Goal: Register for event/course

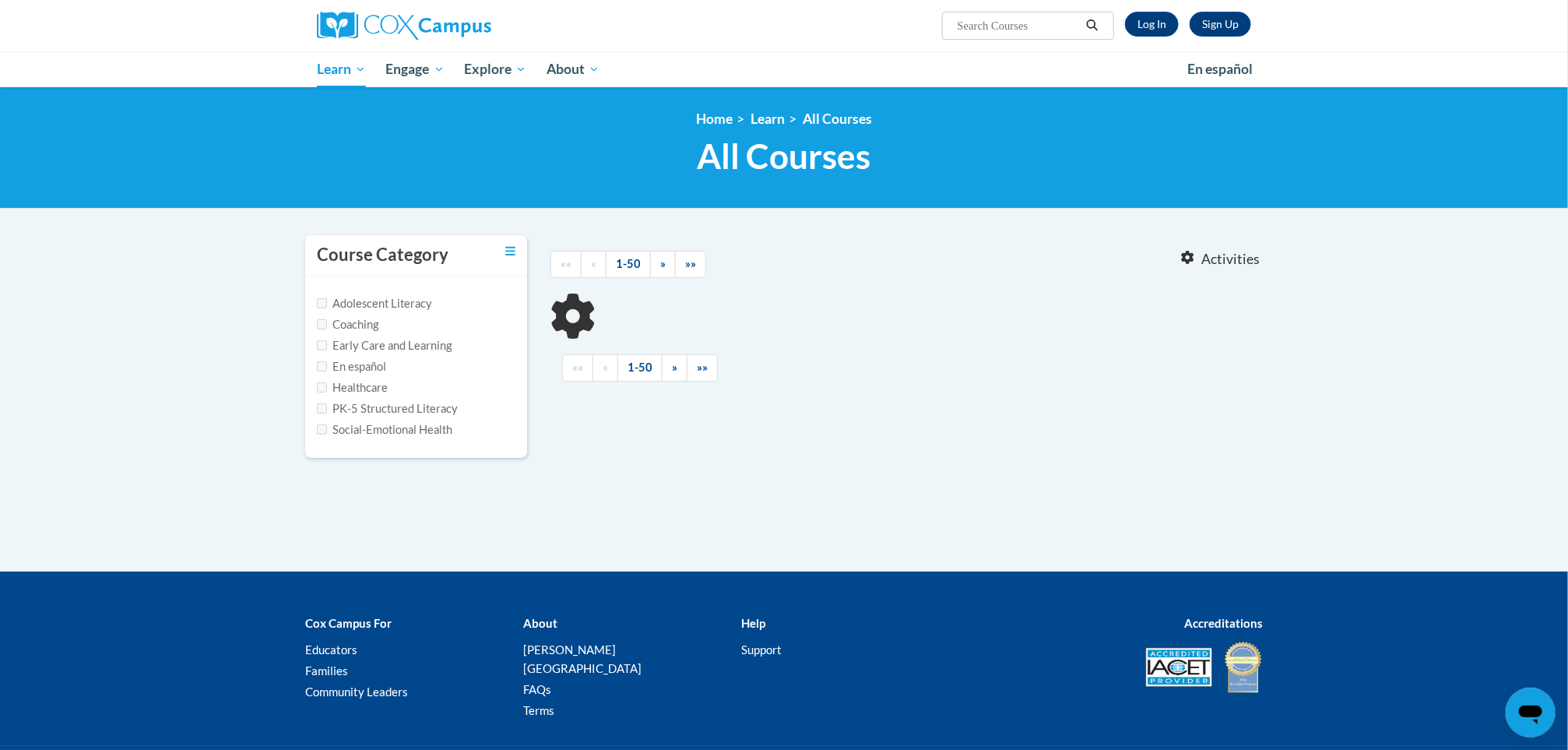
type input "data"
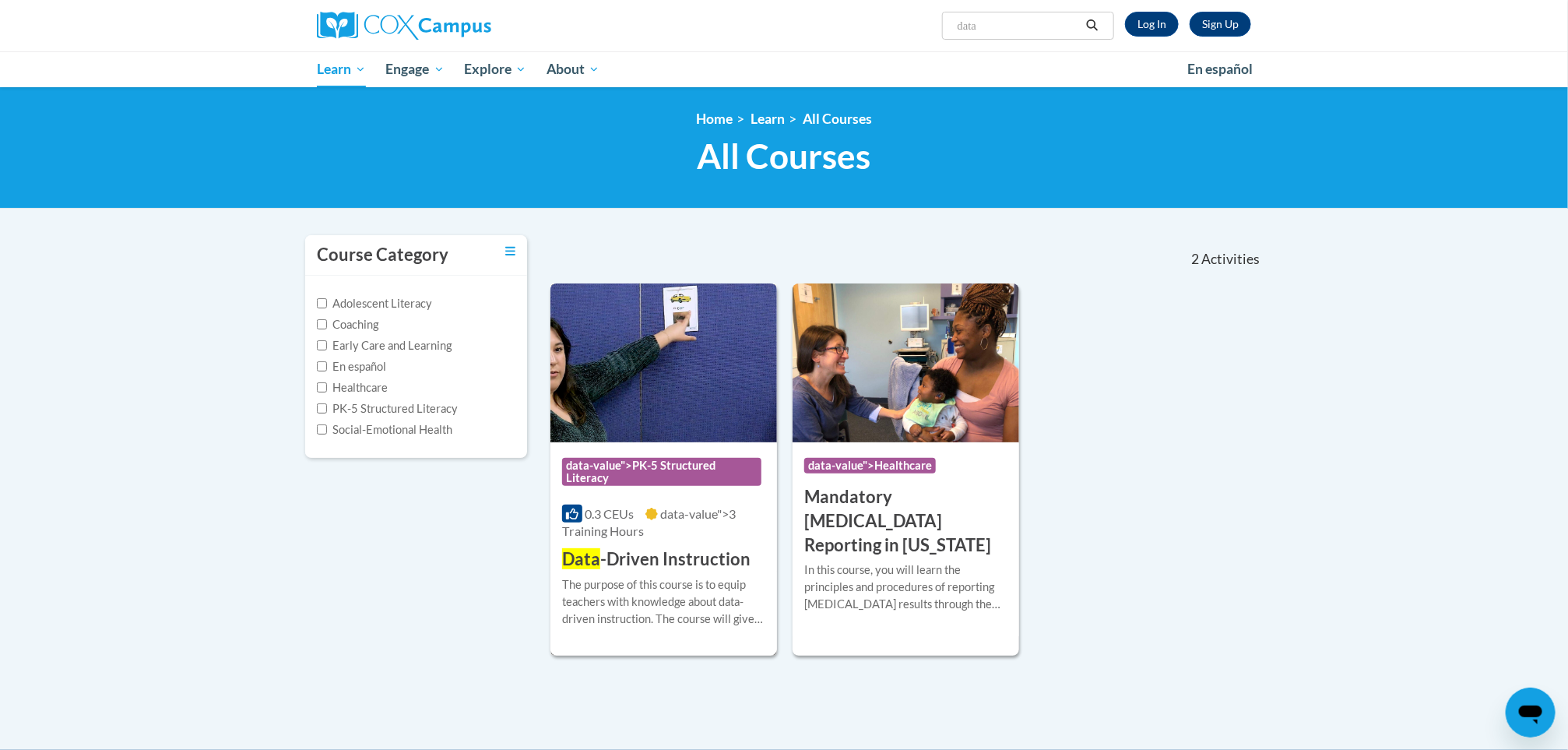
click at [652, 558] on h3 "Data -Driven Instruction" at bounding box center [657, 560] width 189 height 24
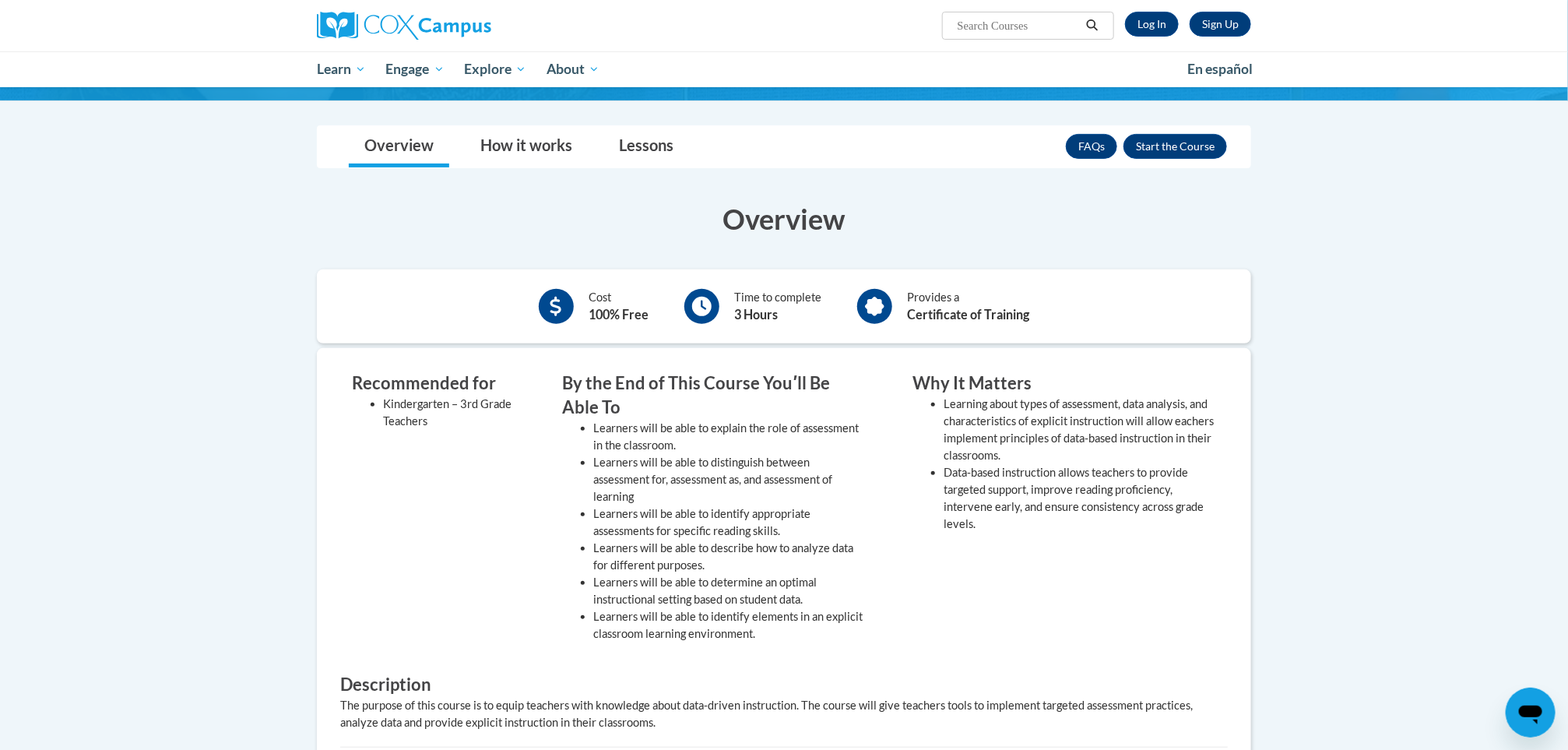
scroll to position [150, 0]
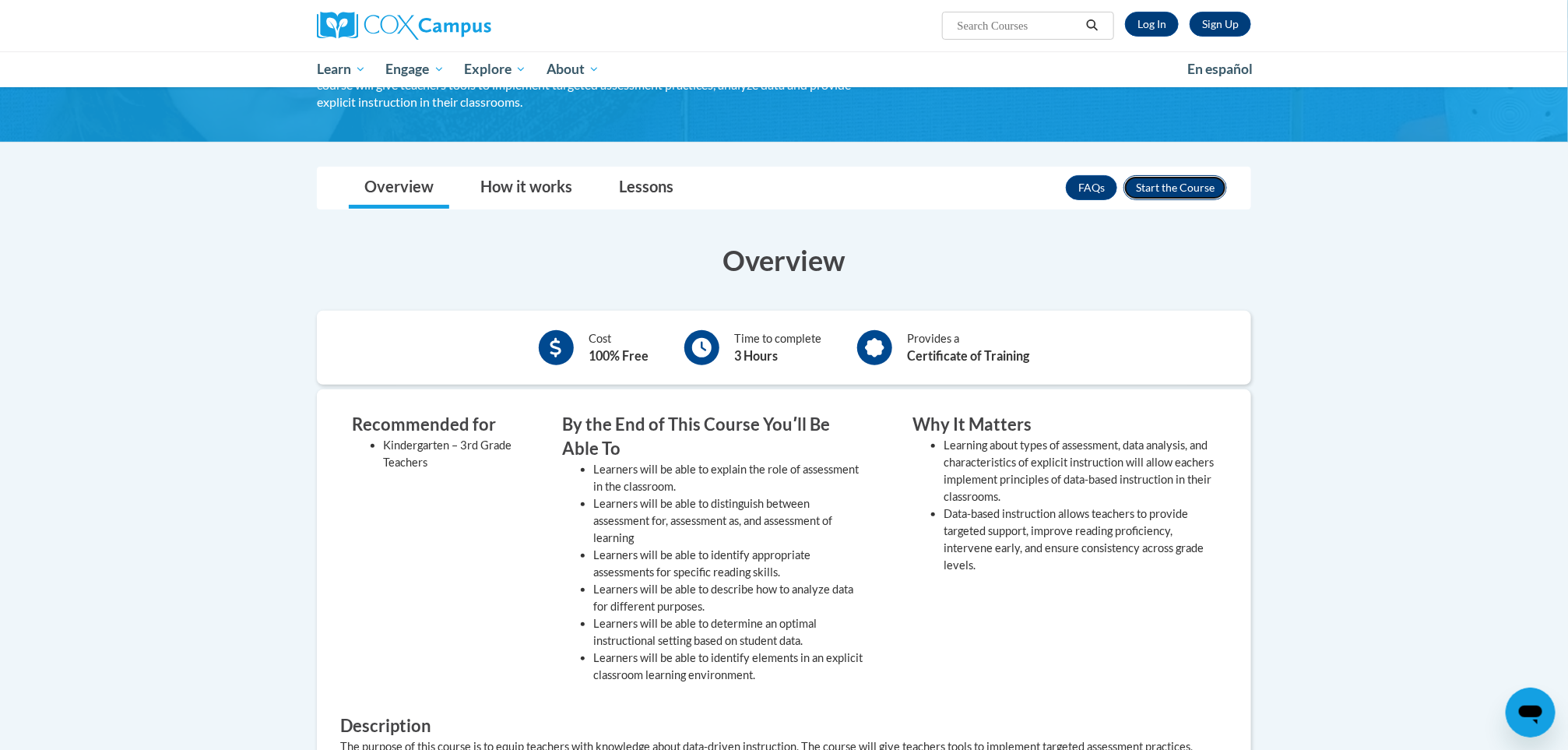
click at [1166, 188] on button "Enroll" at bounding box center [1175, 187] width 103 height 25
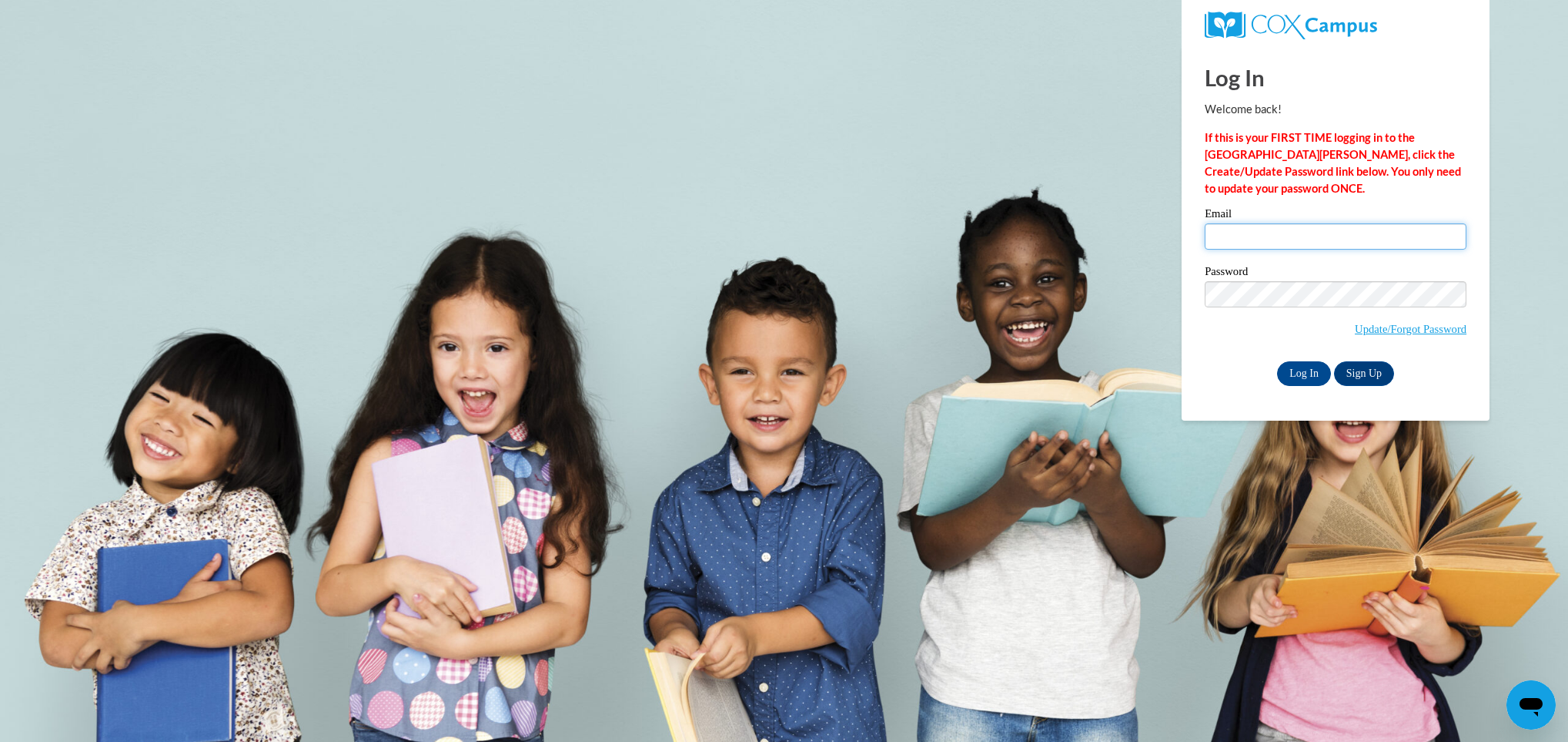
type input "lharden14@ivytech.edu"
click at [1153, 186] on body "Log In Welcome back! If this is your FIRST TIME logging in to the NEW Cox Campu…" at bounding box center [784, 371] width 1568 height 742
click at [1306, 380] on input "Log In" at bounding box center [1304, 373] width 54 height 25
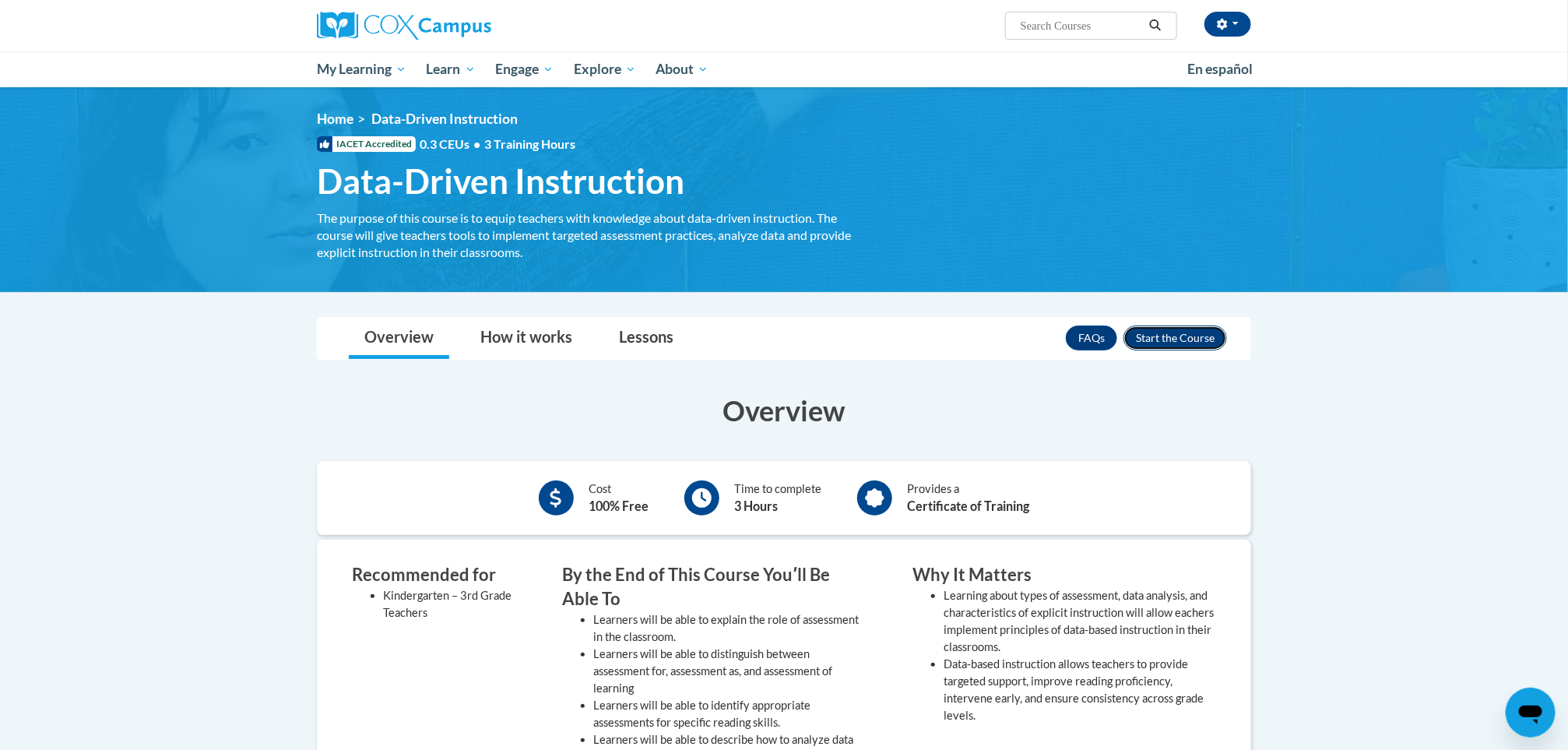
click at [1203, 340] on button "Enroll" at bounding box center [1175, 338] width 103 height 25
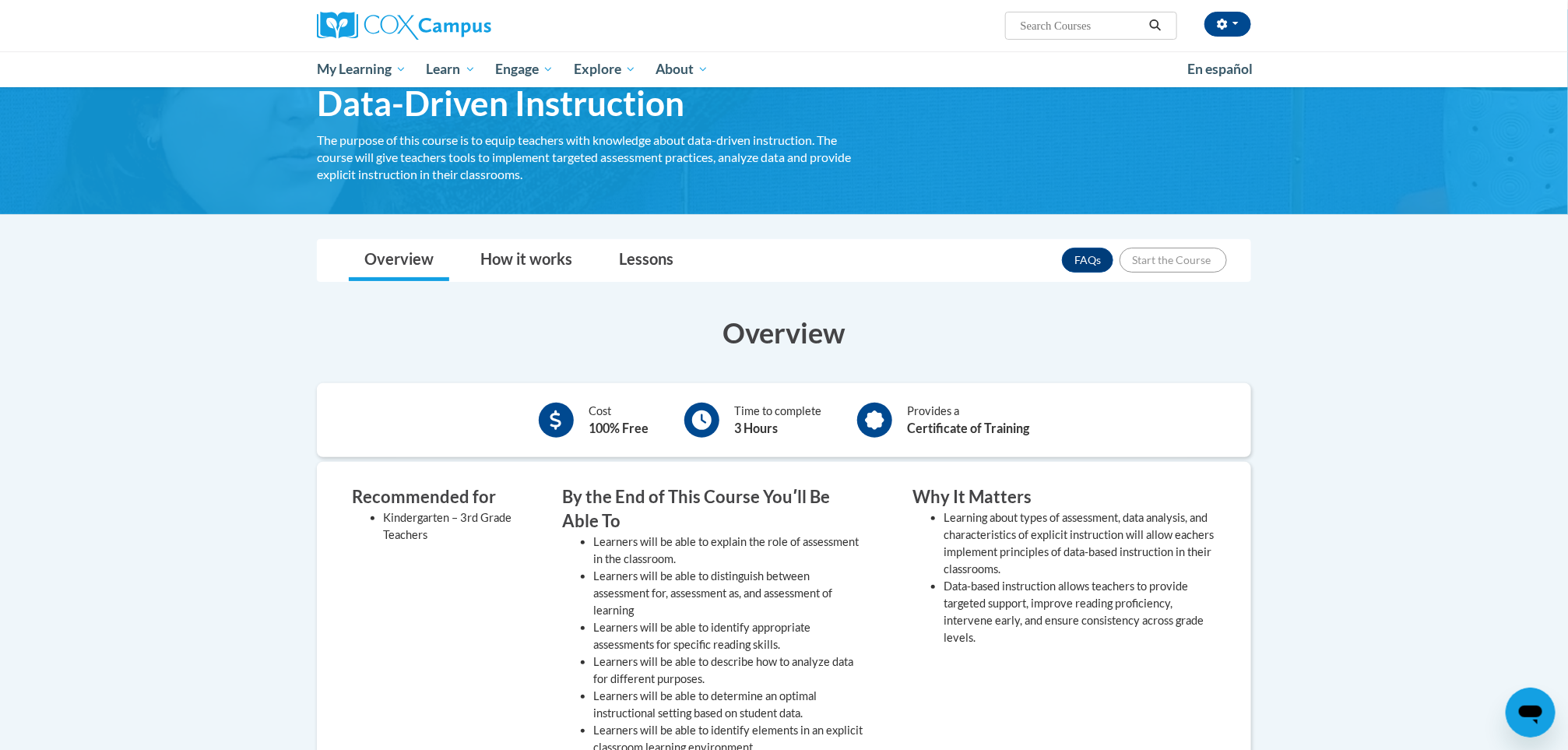
scroll to position [120, 0]
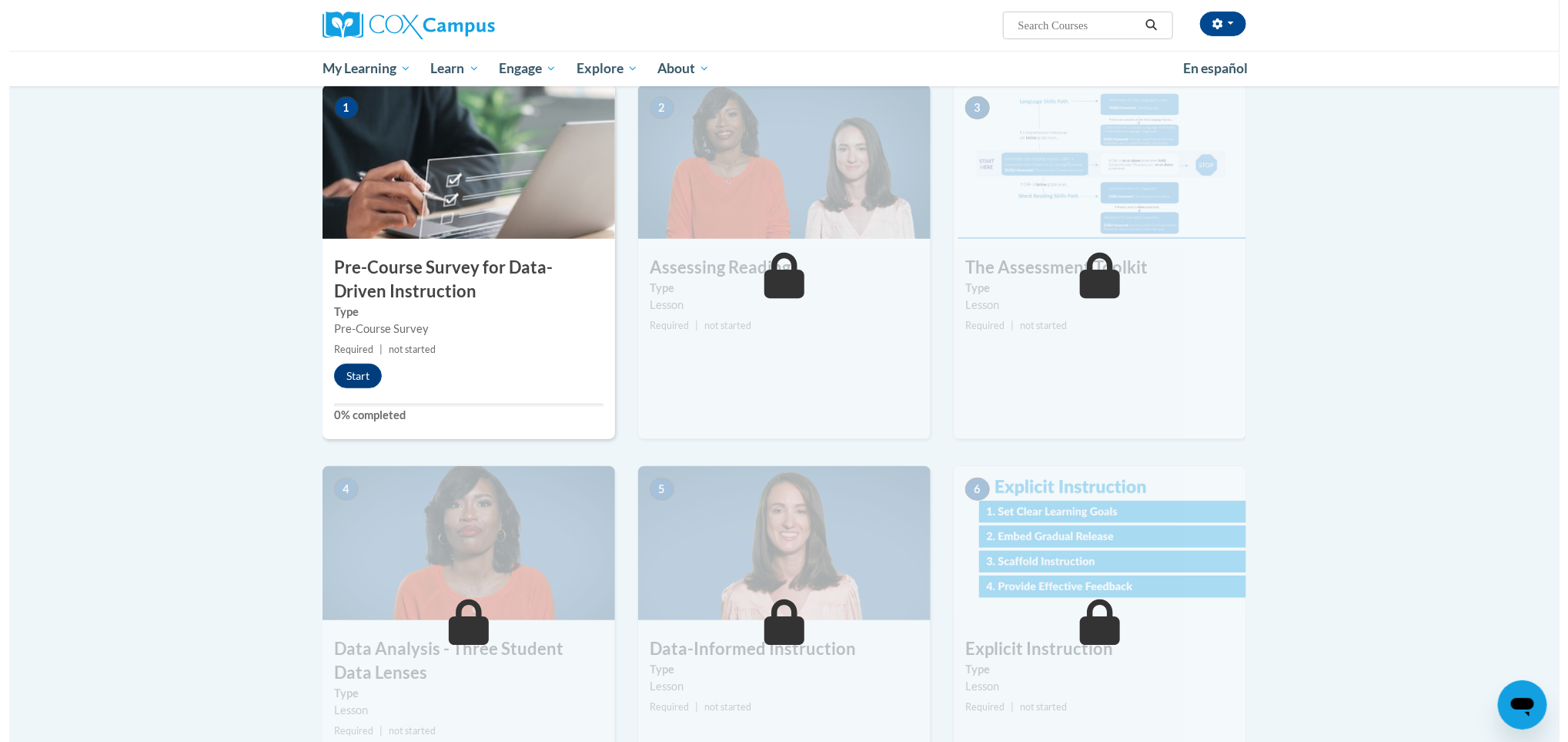
scroll to position [331, 0]
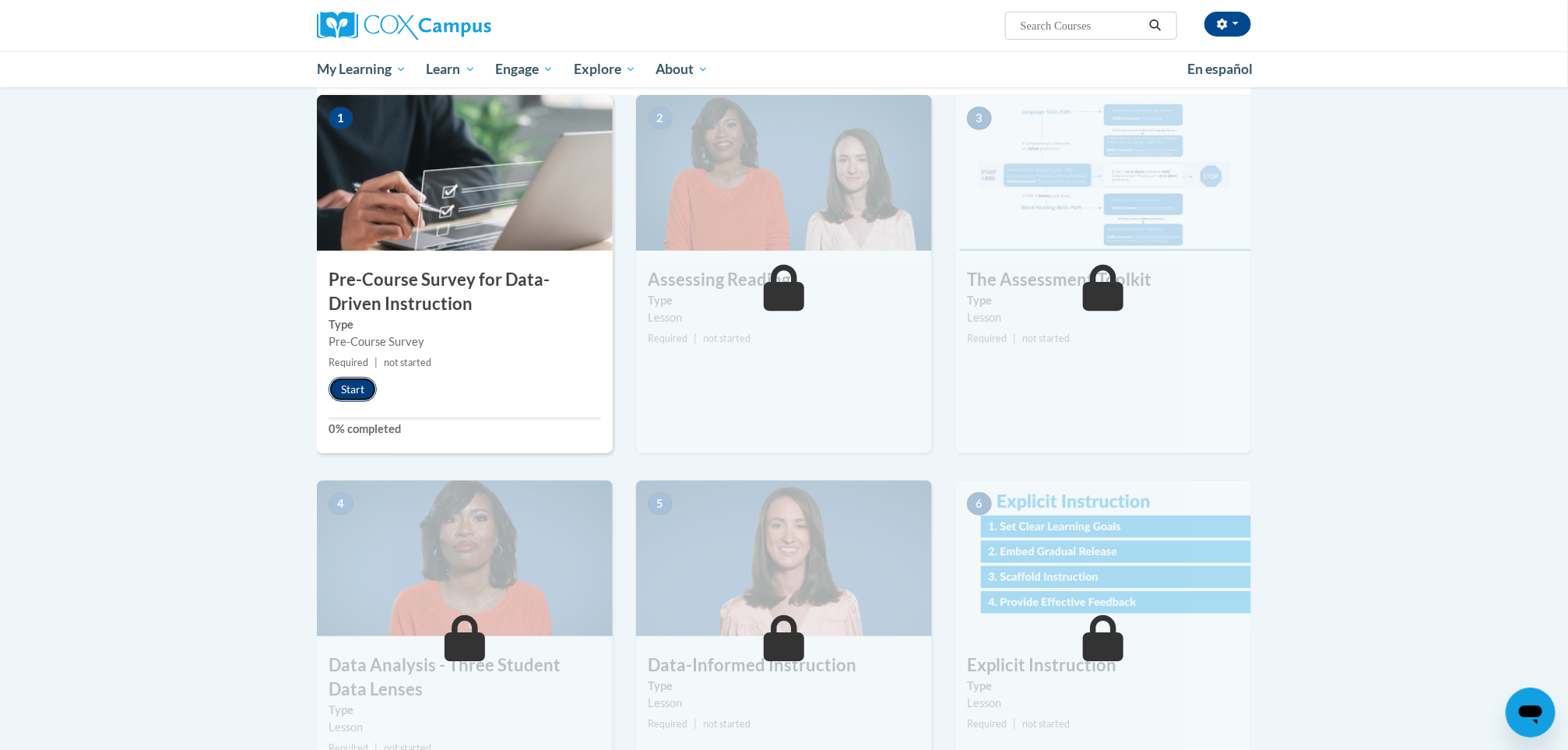
click at [352, 381] on button "Start" at bounding box center [352, 389] width 48 height 25
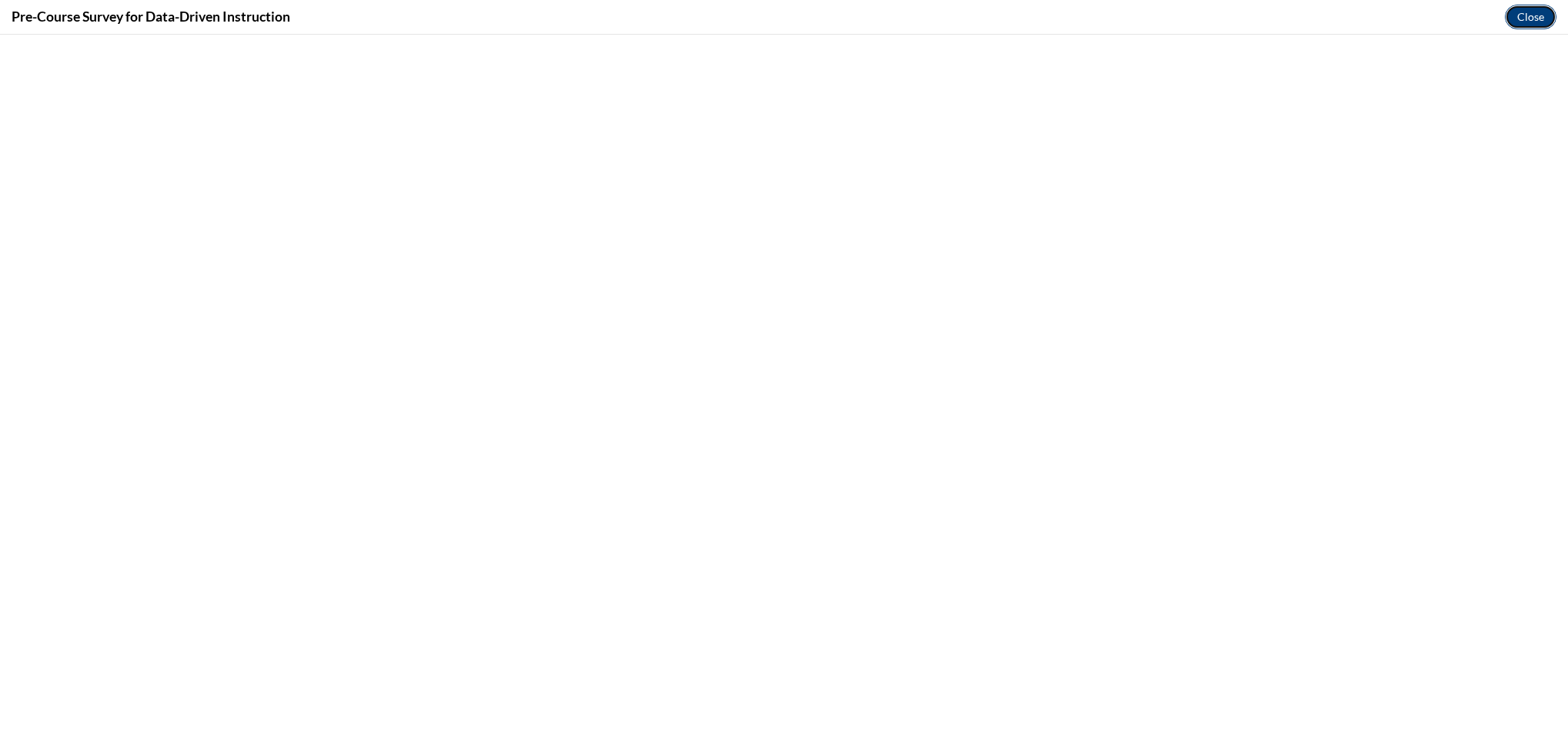
click at [1520, 10] on button "Close" at bounding box center [1531, 17] width 52 height 25
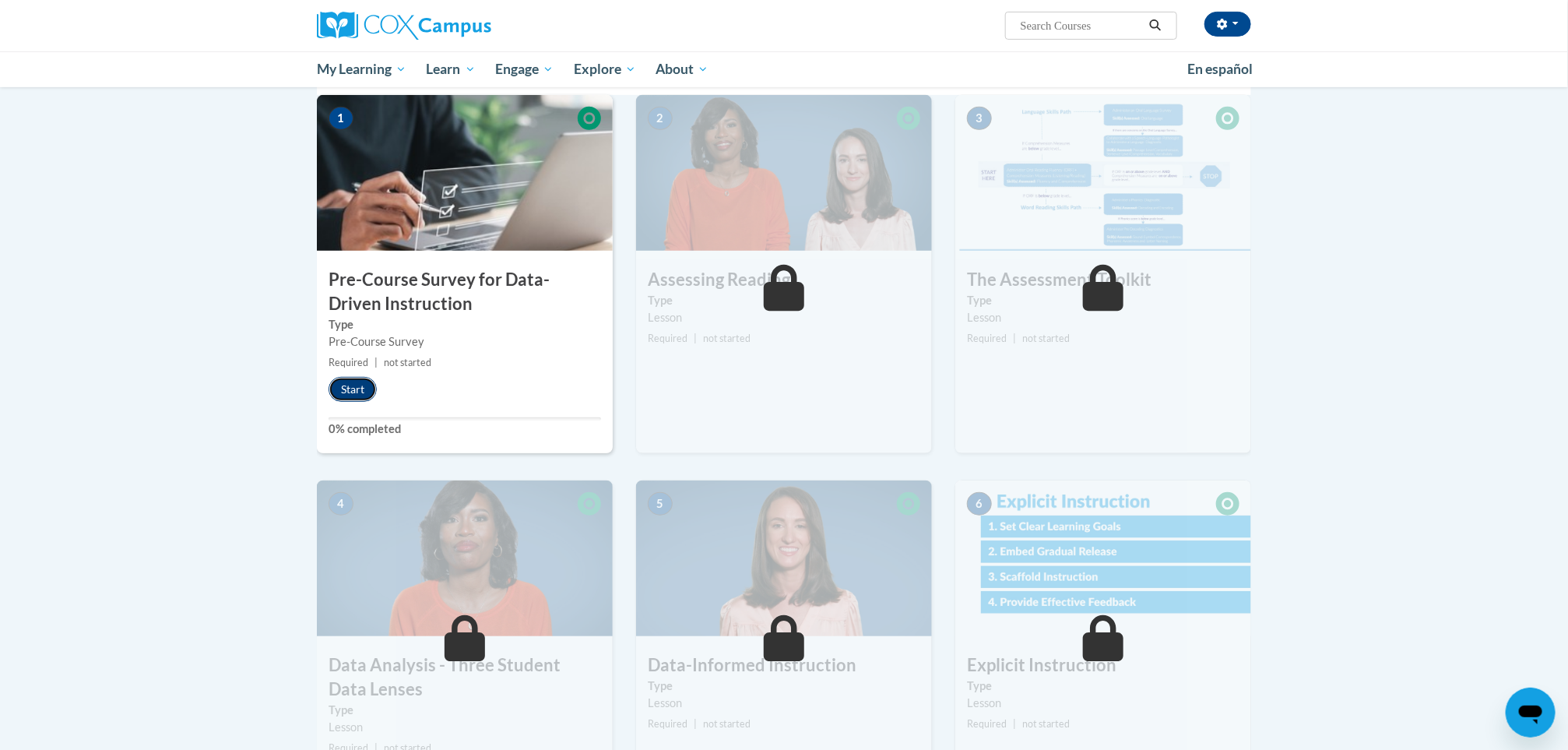
click at [342, 385] on button "Start" at bounding box center [352, 389] width 48 height 25
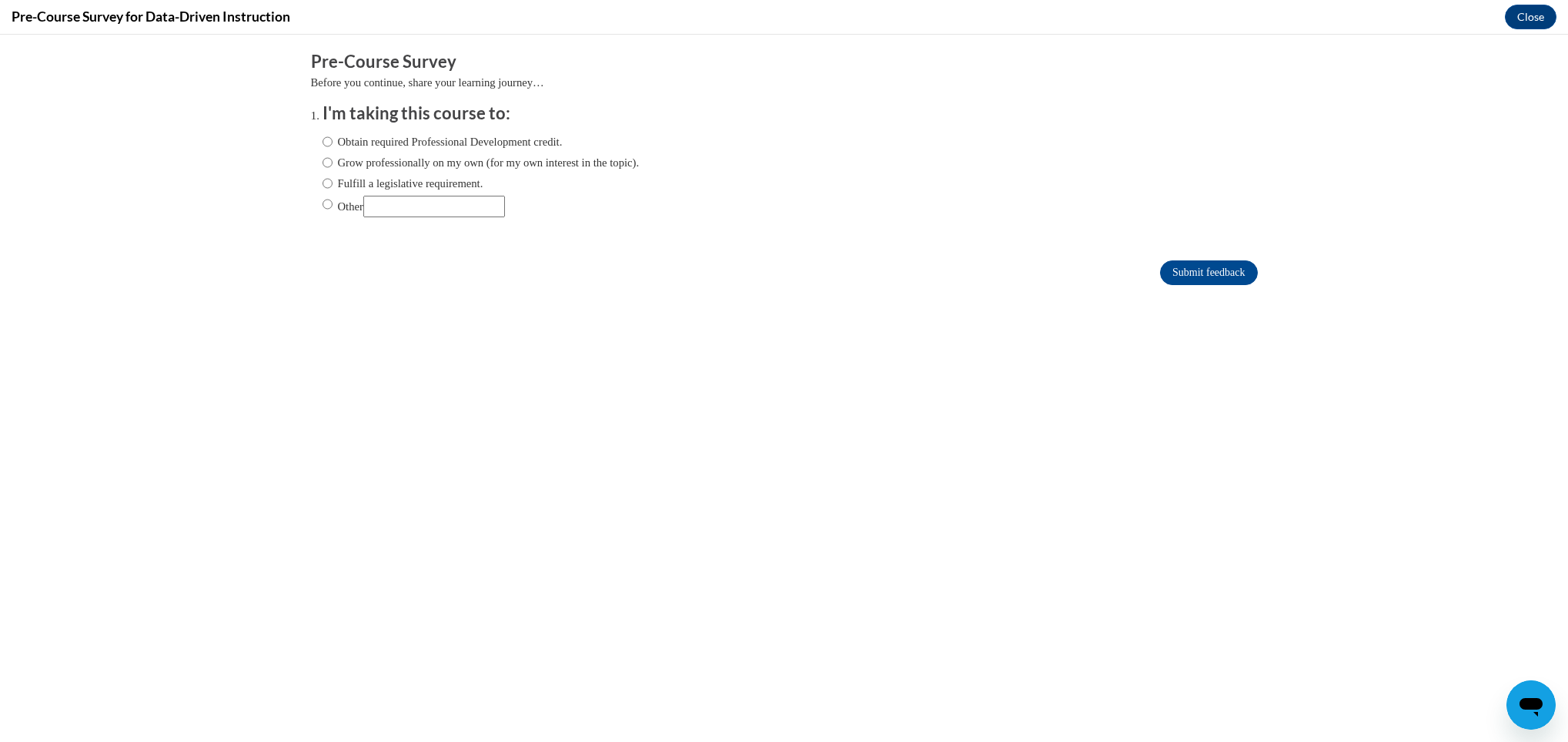
scroll to position [0, 0]
click at [427, 162] on label "Grow professionally on my own (for my own interest in the topic)." at bounding box center [481, 162] width 317 height 17
click at [333, 162] on input "Grow professionally on my own (for my own interest in the topic)." at bounding box center [327, 162] width 10 height 17
radio input "true"
click at [1186, 278] on input "Submit feedback" at bounding box center [1209, 272] width 97 height 25
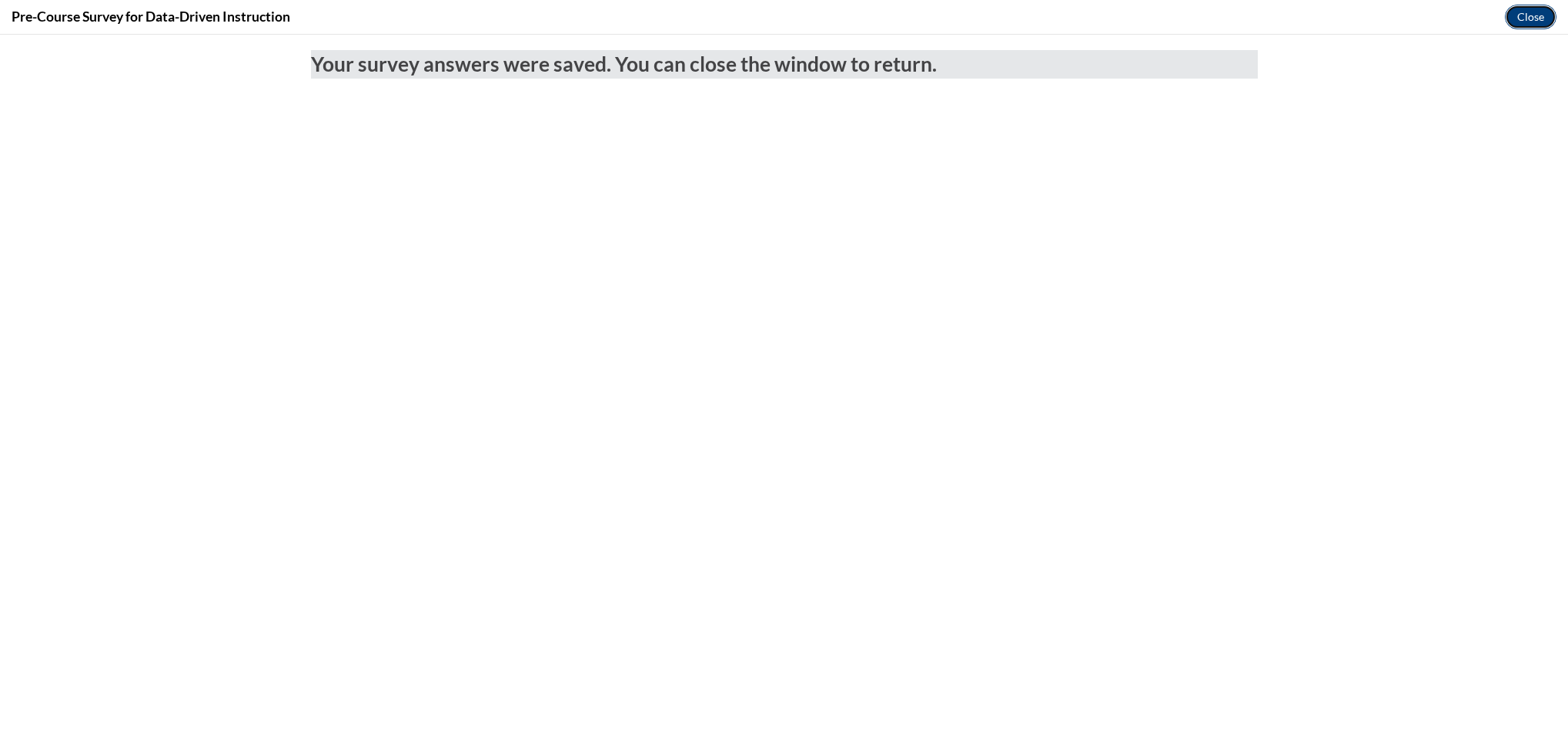
click at [1508, 10] on button "Close" at bounding box center [1531, 17] width 52 height 25
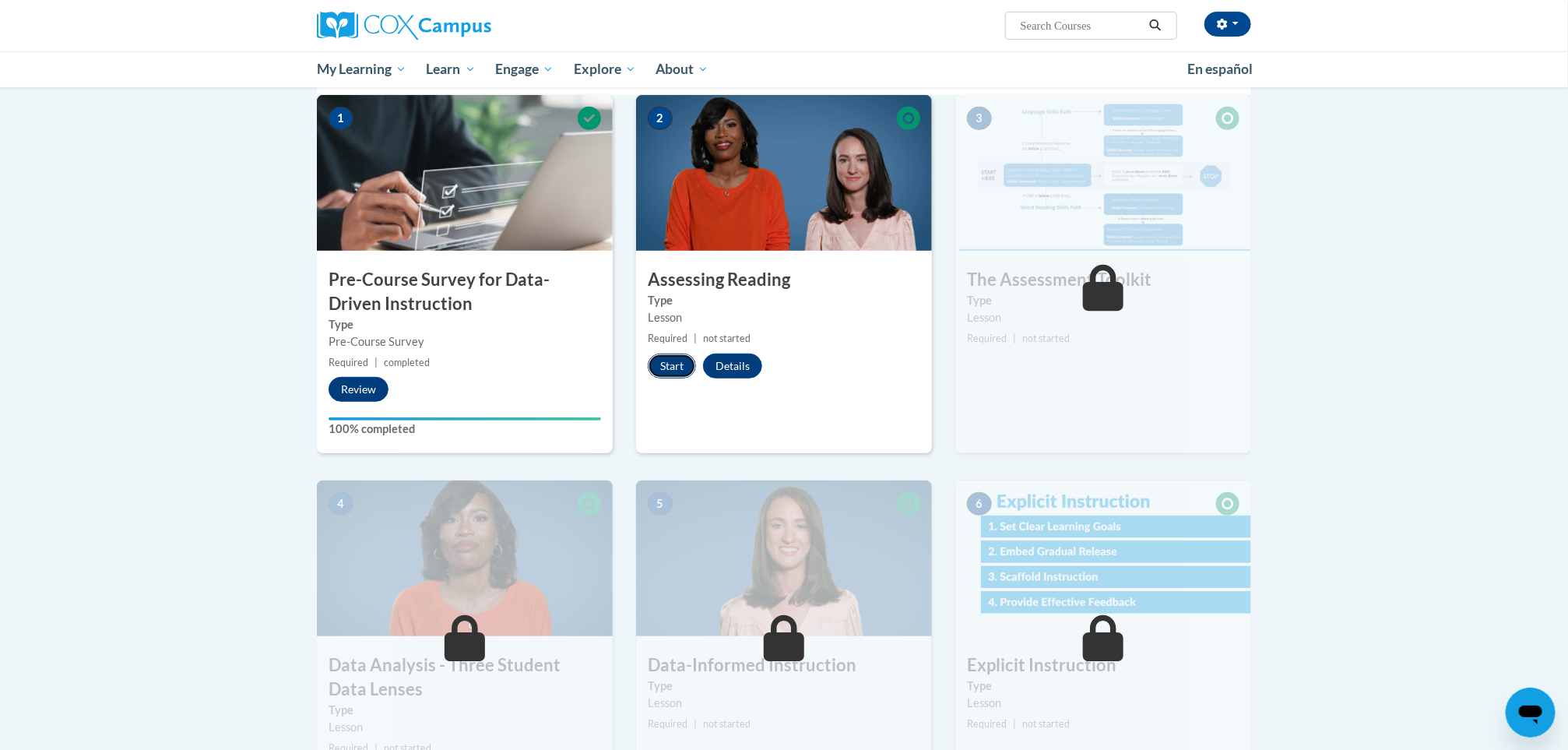
click at [670, 353] on button "Start" at bounding box center [672, 365] width 48 height 25
